Goal: Use online tool/utility: Utilize a website feature to perform a specific function

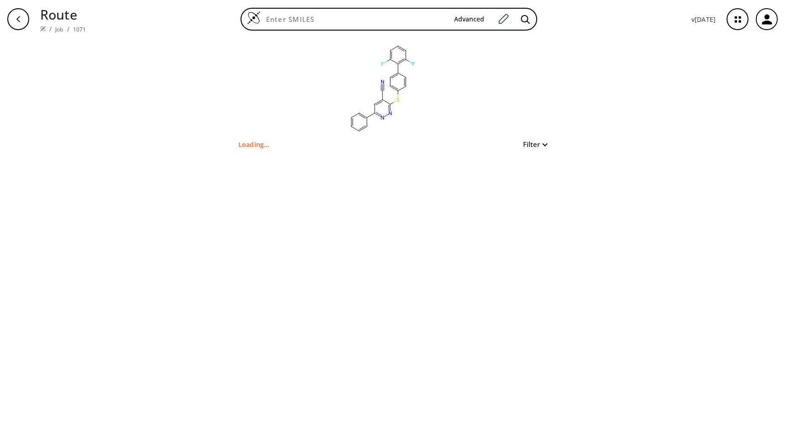
type input "N#Cc1cc(-c2ccccc2)nnc1Sc1ccc(-c2c(F)cccc2F)cc1"
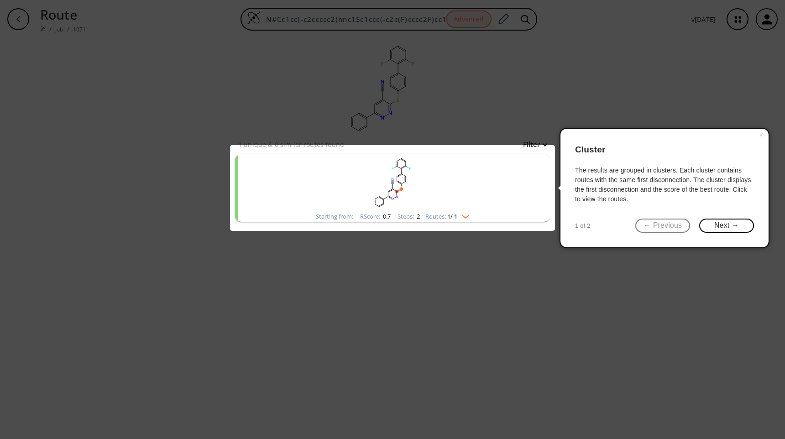
click at [742, 218] on div "× Cluster The results are grouped in clusters. Each cluster contains routes wit…" at bounding box center [665, 188] width 210 height 121
click at [742, 223] on button "Next →" at bounding box center [726, 226] width 55 height 14
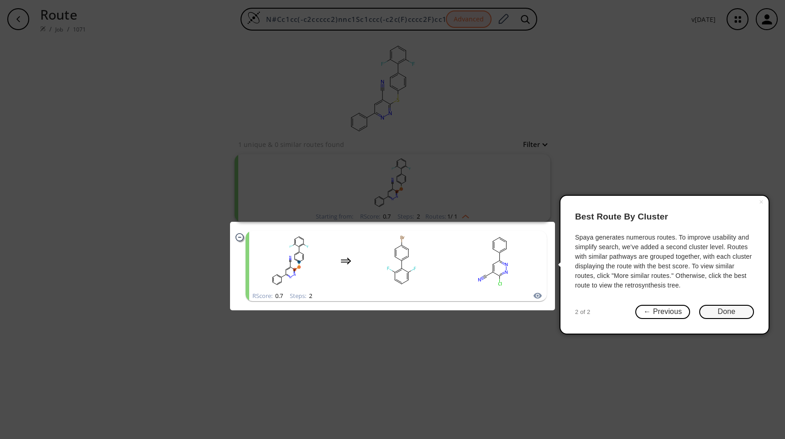
click at [716, 310] on button "Done" at bounding box center [726, 312] width 55 height 14
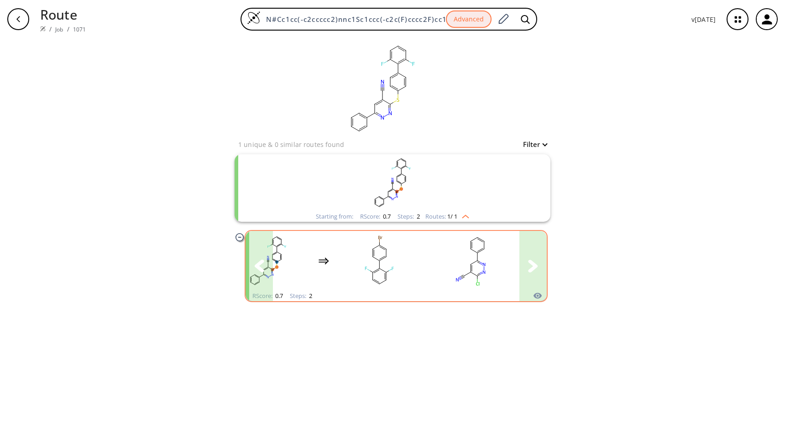
click at [535, 263] on icon "clusters" at bounding box center [533, 266] width 10 height 13
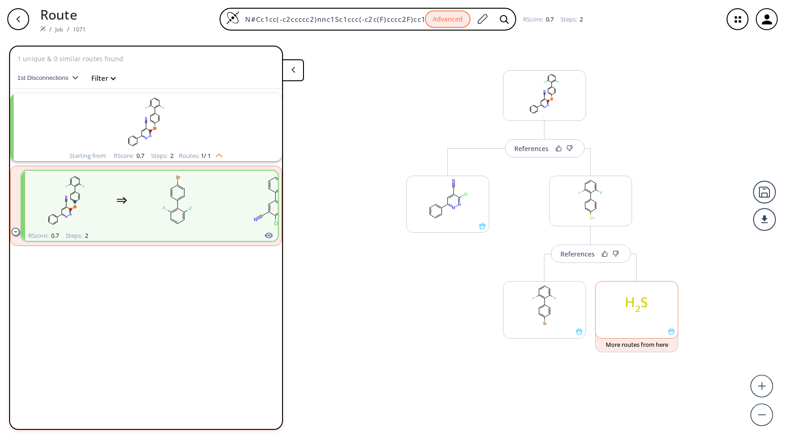
click at [635, 310] on ellipse at bounding box center [637, 304] width 30 height 21
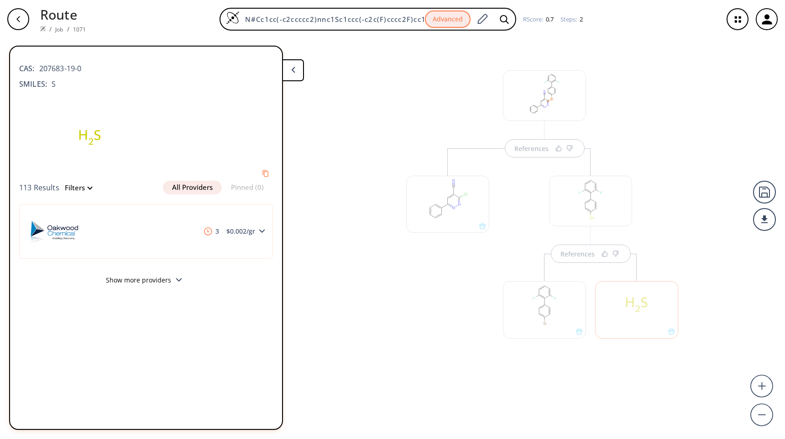
click at [166, 282] on button "Show more providers" at bounding box center [146, 281] width 254 height 21
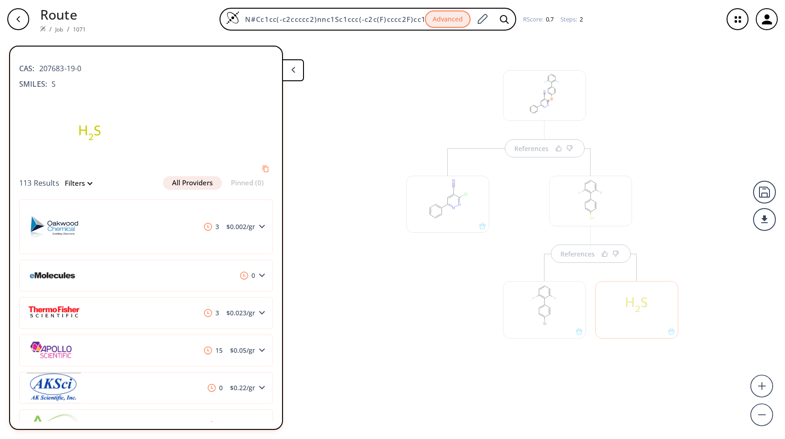
click at [293, 79] on button at bounding box center [293, 70] width 22 height 22
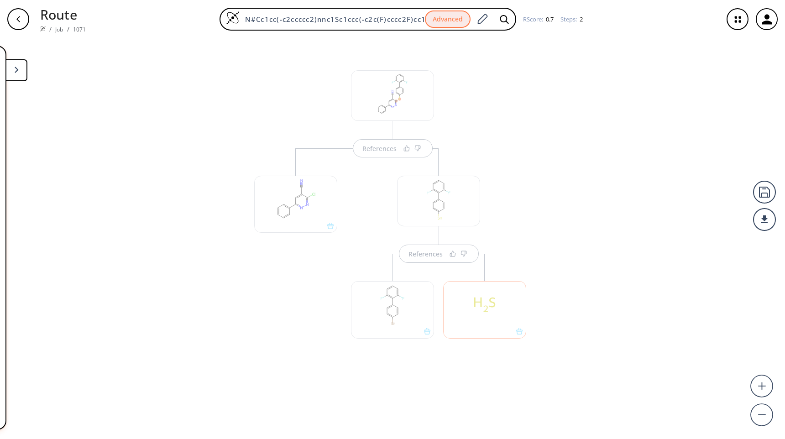
click at [364, 264] on div at bounding box center [392, 305] width 92 height 103
drag, startPoint x: 332, startPoint y: 250, endPoint x: 499, endPoint y: 355, distance: 197.1
click at [499, 355] on div "References More routes from here More routes from here References More routes f…" at bounding box center [392, 234] width 785 height 393
click at [430, 256] on div "References" at bounding box center [426, 254] width 34 height 6
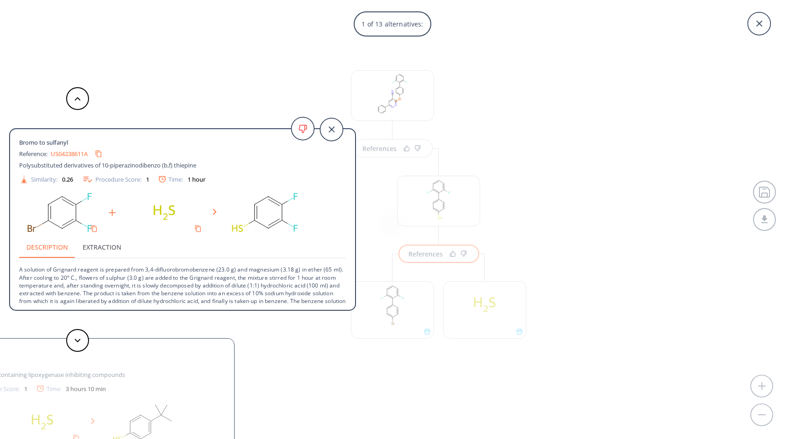
scroll to position [25, 0]
